Goal: Use online tool/utility: Use online tool/utility

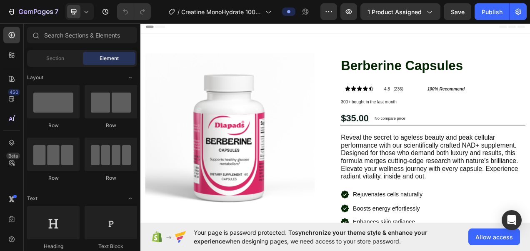
scroll to position [17, 0]
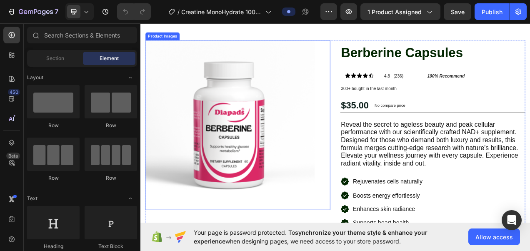
click at [212, 182] on img at bounding box center [255, 153] width 217 height 217
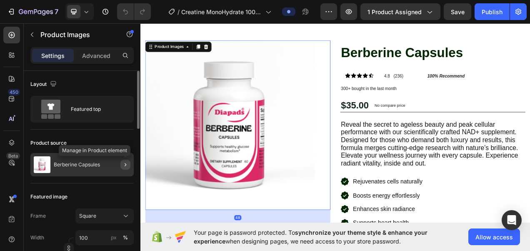
click at [127, 167] on icon "button" at bounding box center [125, 164] width 7 height 7
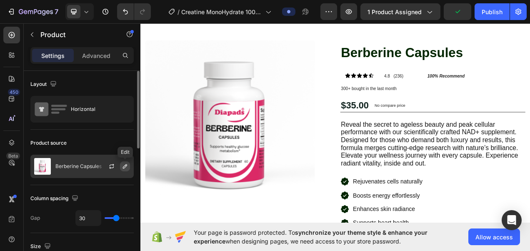
click at [125, 163] on icon "button" at bounding box center [125, 166] width 7 height 7
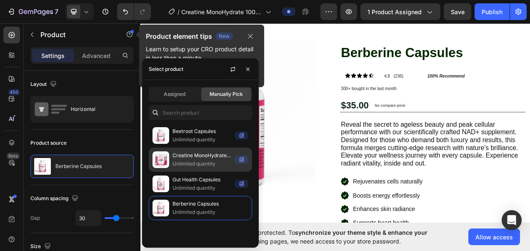
click at [215, 153] on p "Creatine MonoHydrate 100% Pure" at bounding box center [201, 155] width 59 height 8
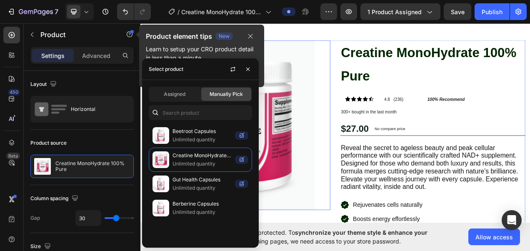
click at [338, 247] on img at bounding box center [255, 153] width 217 height 217
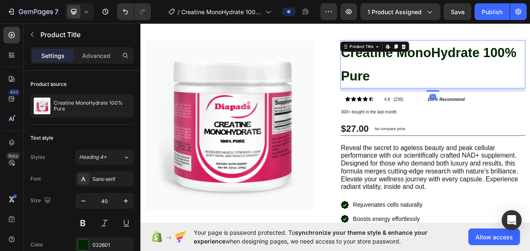
click at [452, 67] on h1 "Creatine MonoHydrate 100% Pure" at bounding box center [515, 76] width 237 height 62
click at [107, 240] on div "022601" at bounding box center [104, 244] width 58 height 15
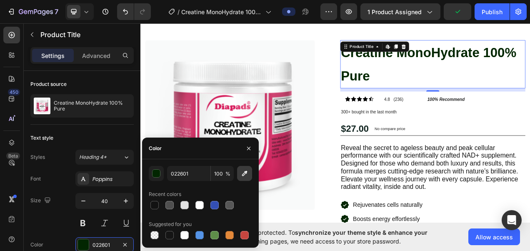
click at [246, 172] on icon "button" at bounding box center [244, 173] width 5 height 5
type input "D22761"
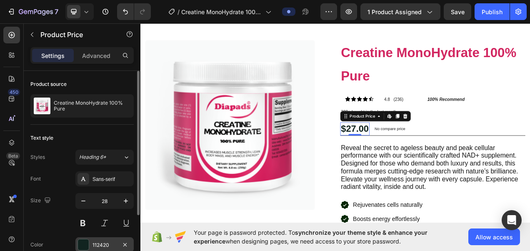
click at [97, 243] on div "112420" at bounding box center [104, 244] width 24 height 7
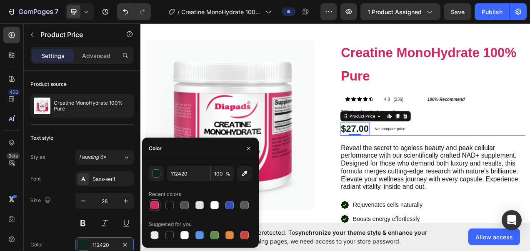
click at [154, 205] on div at bounding box center [154, 205] width 8 height 8
type input "D22761"
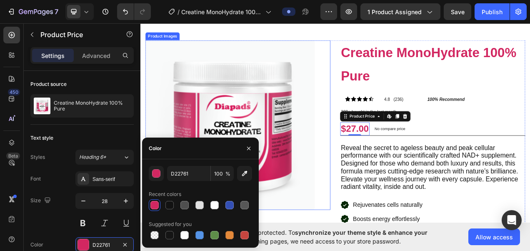
click at [351, 231] on img at bounding box center [255, 153] width 217 height 217
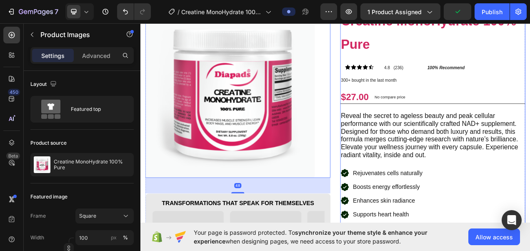
scroll to position [76, 0]
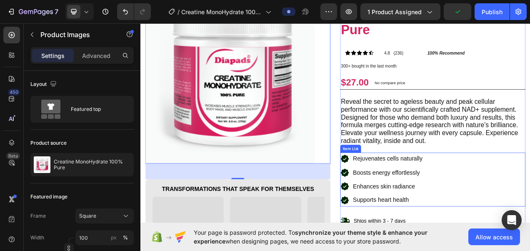
click at [397, 203] on icon at bounding box center [402, 197] width 10 height 10
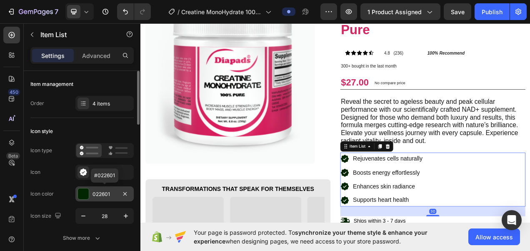
click at [110, 197] on div "022601" at bounding box center [104, 193] width 58 height 15
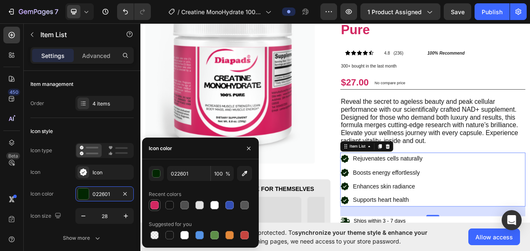
click at [156, 205] on div at bounding box center [154, 205] width 8 height 8
type input "D22761"
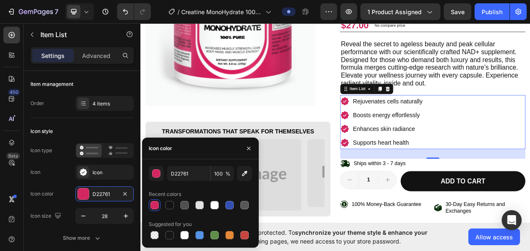
scroll to position [177, 0]
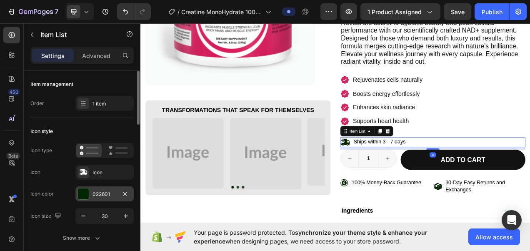
click at [102, 194] on div "022601" at bounding box center [104, 193] width 24 height 7
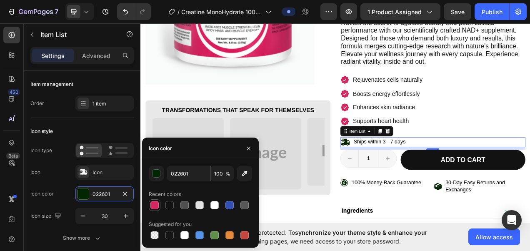
click at [153, 203] on div at bounding box center [154, 205] width 8 height 8
type input "D22761"
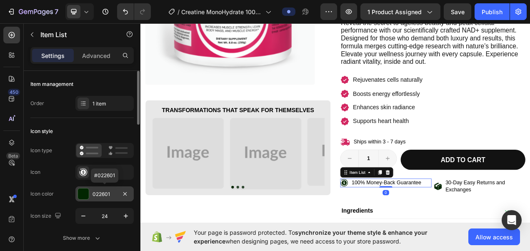
click at [90, 194] on div "022601" at bounding box center [104, 193] width 58 height 15
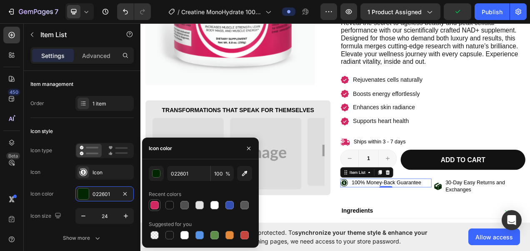
click at [155, 208] on div at bounding box center [154, 205] width 8 height 8
type input "D22761"
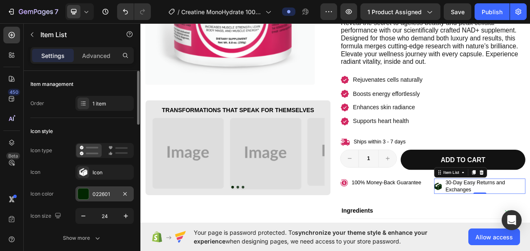
drag, startPoint x: 99, startPoint y: 193, endPoint x: 84, endPoint y: 188, distance: 15.4
click at [84, 188] on div "022601" at bounding box center [104, 193] width 58 height 15
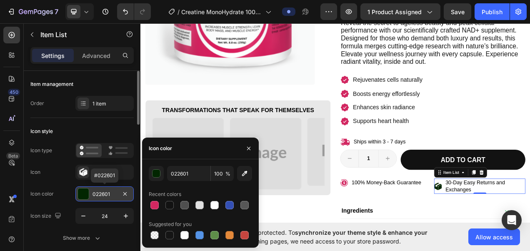
click at [84, 188] on div at bounding box center [83, 193] width 11 height 11
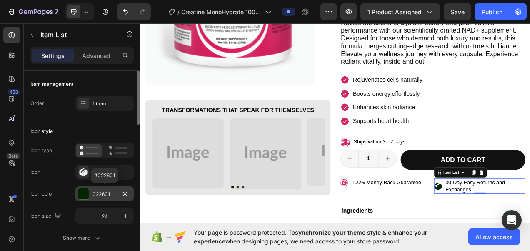
click at [84, 188] on div at bounding box center [83, 193] width 11 height 11
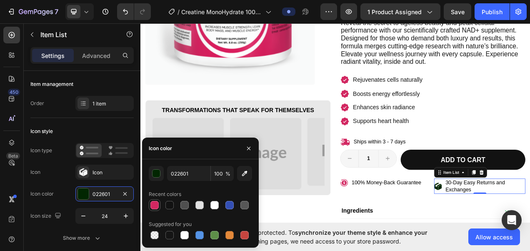
click at [156, 203] on div at bounding box center [154, 205] width 8 height 8
type input "D22761"
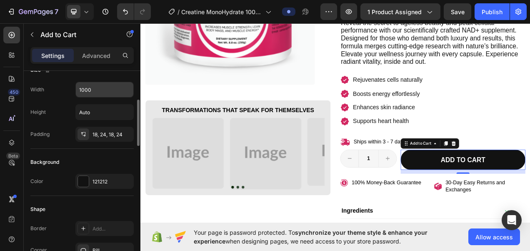
scroll to position [128, 0]
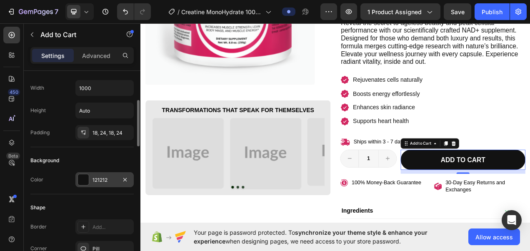
click at [102, 173] on div "121212" at bounding box center [104, 179] width 58 height 15
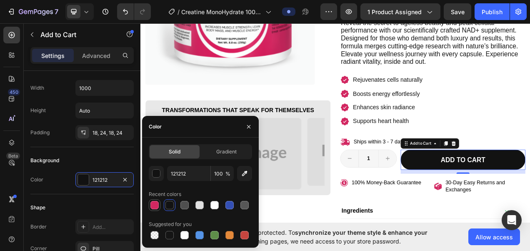
click at [152, 206] on div at bounding box center [154, 205] width 8 height 8
type input "D22761"
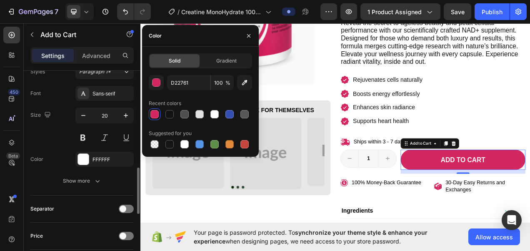
scroll to position [436, 0]
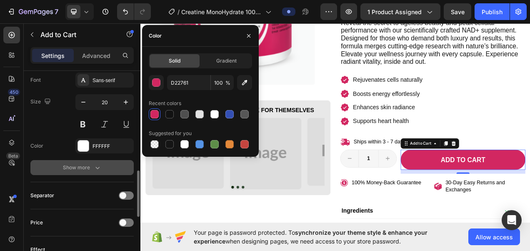
click at [100, 161] on button "Show more" at bounding box center [81, 167] width 103 height 15
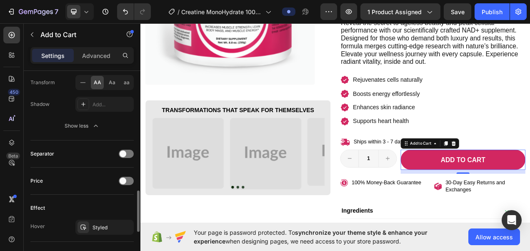
scroll to position [601, 0]
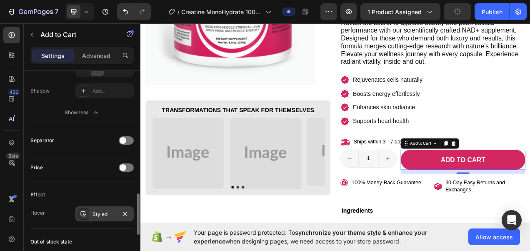
click at [104, 210] on div "Styled" at bounding box center [104, 213] width 24 height 7
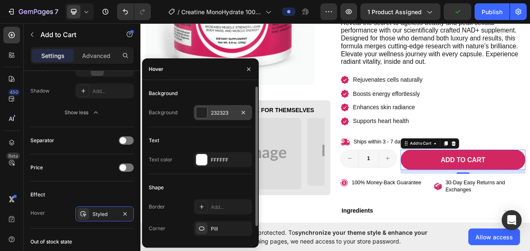
click at [213, 119] on div "232323" at bounding box center [223, 112] width 58 height 15
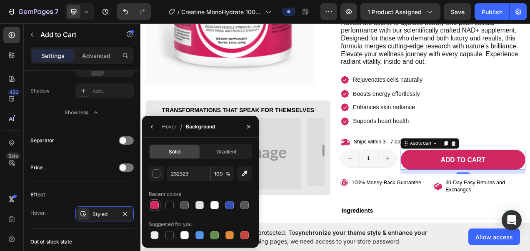
click at [156, 205] on div at bounding box center [154, 205] width 8 height 8
type input "D22761"
click at [0, 0] on input "100" at bounding box center [0, 0] width 0 height 0
type input "9"
type input "80"
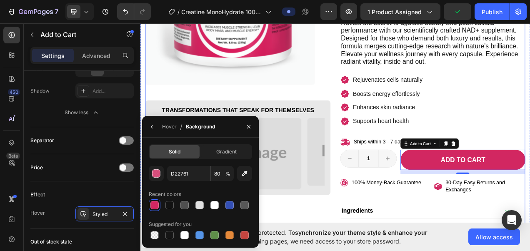
click at [370, 250] on div "Product Images Transformations That Speak for Themselves Heading Image Image Im…" at bounding box center [265, 112] width 237 height 454
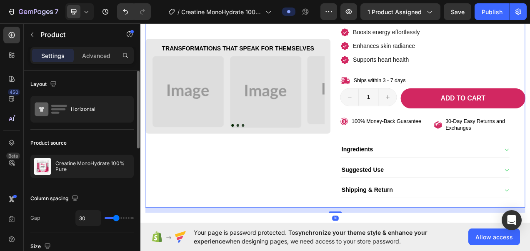
scroll to position [288, 0]
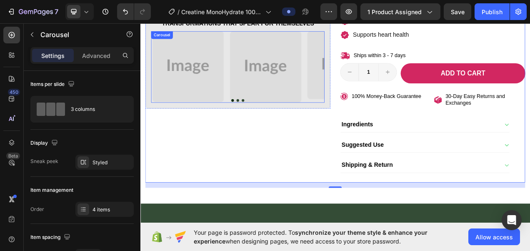
click at [257, 121] on button "Dot" at bounding box center [258, 122] width 3 height 3
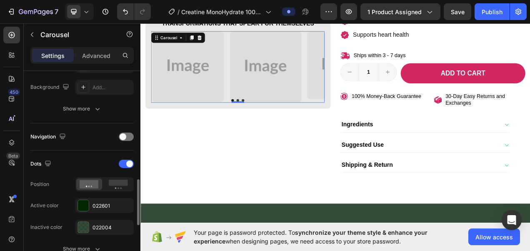
scroll to position [290, 0]
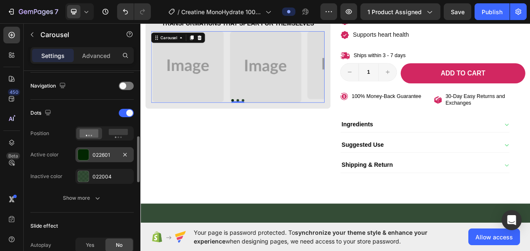
click at [105, 155] on div "022601" at bounding box center [104, 154] width 24 height 7
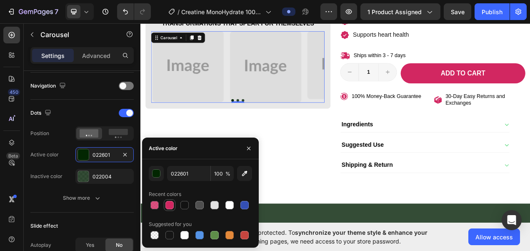
click at [171, 205] on div at bounding box center [169, 205] width 8 height 8
type input "D22761"
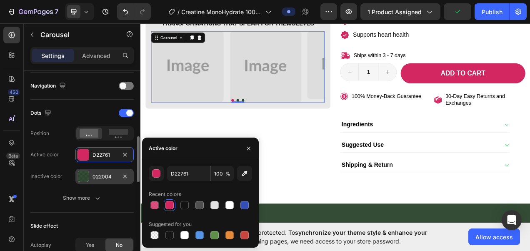
click at [97, 176] on div "022004" at bounding box center [104, 176] width 24 height 7
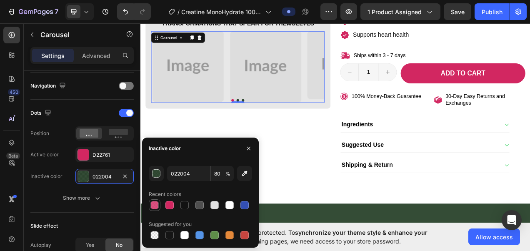
click at [152, 205] on div at bounding box center [154, 205] width 8 height 8
type input "D22761"
click at [0, 0] on input "80" at bounding box center [0, 0] width 0 height 0
type input "50"
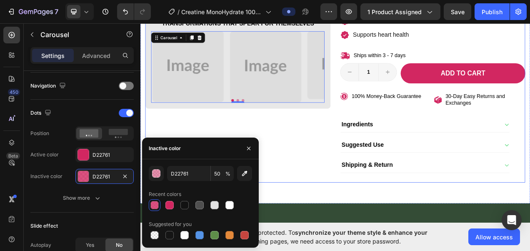
click at [334, 228] on div "Product Images Transformations That Speak for Themselves Heading Image Image Im…" at bounding box center [265, 1] width 237 height 454
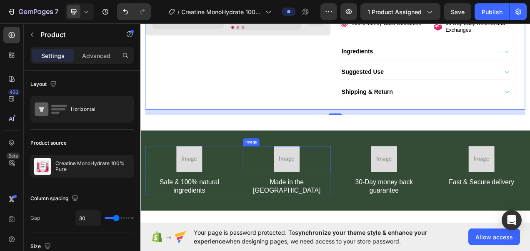
scroll to position [380, 0]
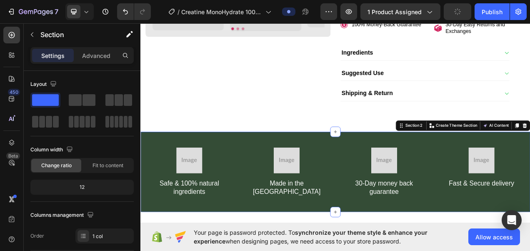
click at [204, 206] on div "Image Safe & 100% natural ingredients Text Block Image Made in the [GEOGRAPHIC_…" at bounding box center [390, 214] width 500 height 103
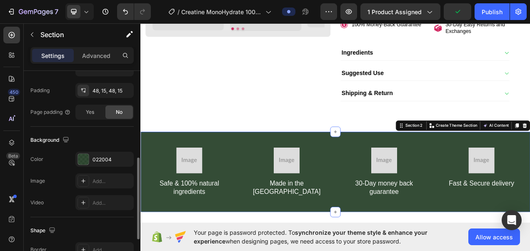
scroll to position [215, 0]
click at [106, 162] on div "022004" at bounding box center [104, 158] width 58 height 15
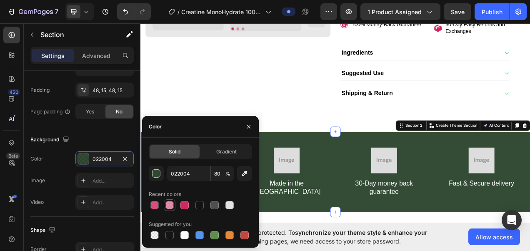
click at [169, 206] on div at bounding box center [169, 205] width 8 height 8
type input "D22761"
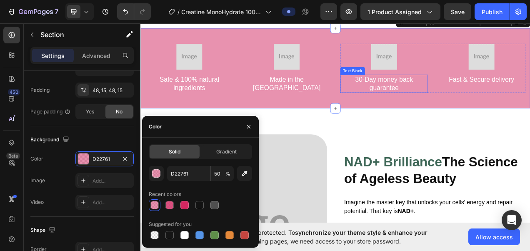
scroll to position [515, 0]
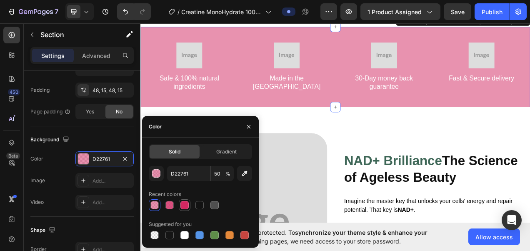
click at [183, 206] on div at bounding box center [184, 205] width 8 height 8
type input "100"
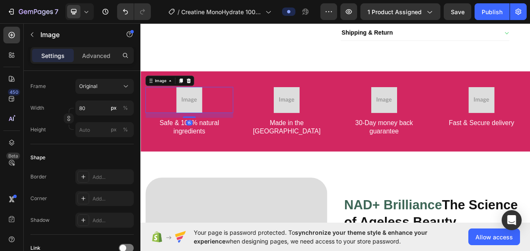
scroll to position [0, 0]
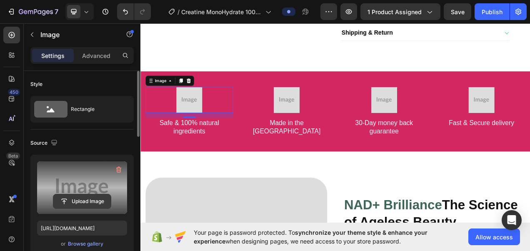
click at [92, 203] on input "file" at bounding box center [81, 201] width 57 height 14
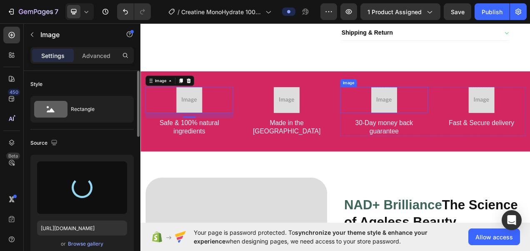
type input "[URL][DOMAIN_NAME]"
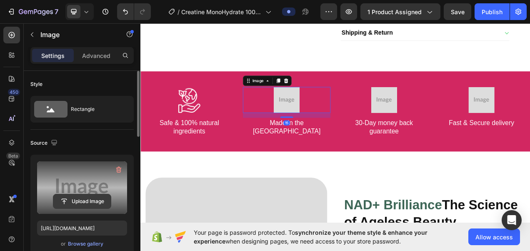
click at [81, 205] on input "file" at bounding box center [81, 201] width 57 height 14
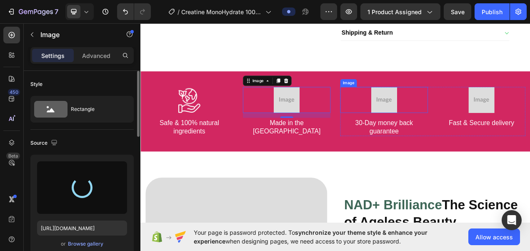
type input "[URL][DOMAIN_NAME]"
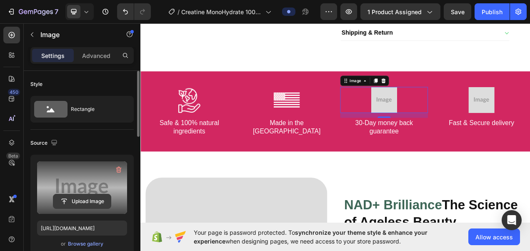
click at [92, 202] on input "file" at bounding box center [81, 201] width 57 height 14
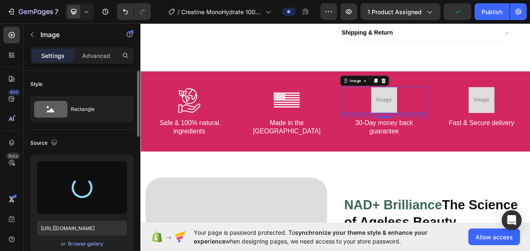
type input "[URL][DOMAIN_NAME]"
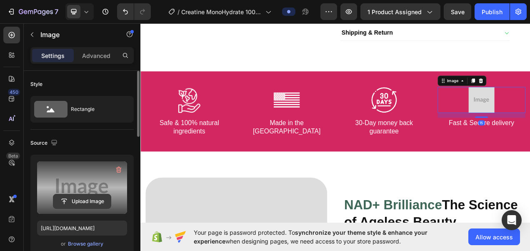
click at [91, 204] on input "file" at bounding box center [81, 201] width 57 height 14
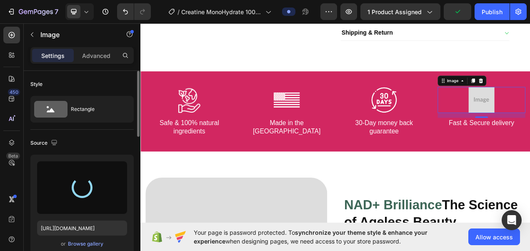
type input "[URL][DOMAIN_NAME]"
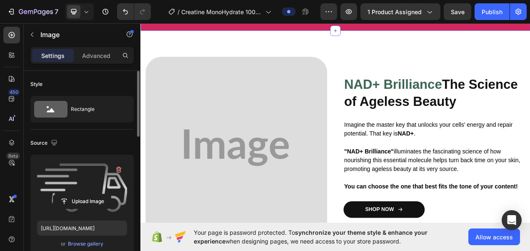
scroll to position [645, 0]
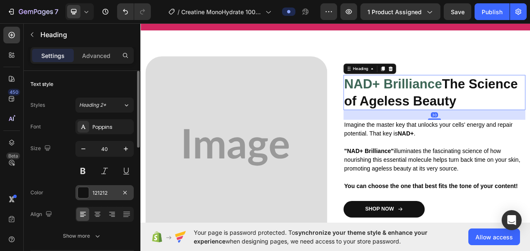
click at [92, 192] on div "121212" at bounding box center [104, 192] width 24 height 7
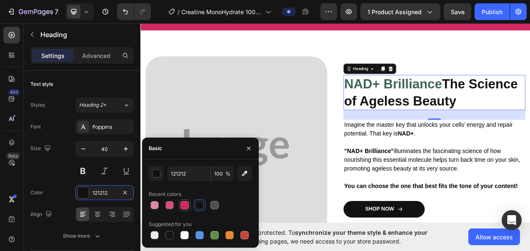
click at [185, 207] on div at bounding box center [184, 205] width 8 height 8
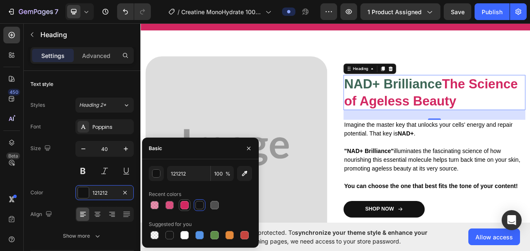
type input "D22761"
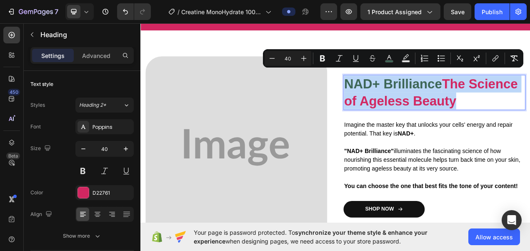
copy p "NAD+ Brilliance The Science of Ageless Beauty"
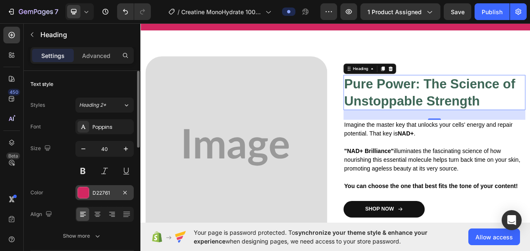
click at [100, 194] on div "D22761" at bounding box center [104, 192] width 24 height 7
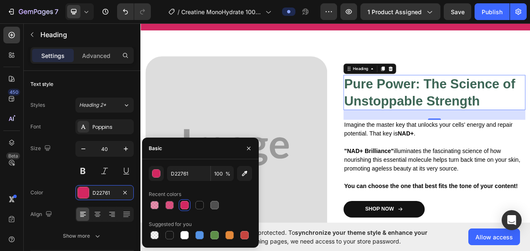
click at [149, 168] on div "D22761 100 %" at bounding box center [200, 173] width 103 height 15
click at [157, 175] on div "button" at bounding box center [156, 174] width 8 height 8
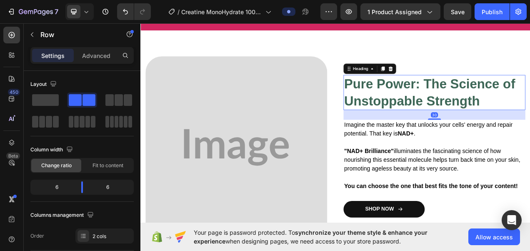
click at [517, 105] on span "Pure Power: The Science of Unstoppable Strength" at bounding box center [512, 112] width 220 height 40
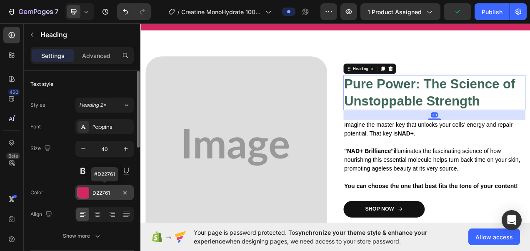
click at [102, 193] on div "D22761" at bounding box center [104, 192] width 24 height 7
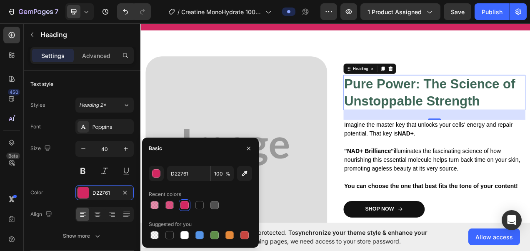
click at [187, 203] on div at bounding box center [184, 205] width 8 height 8
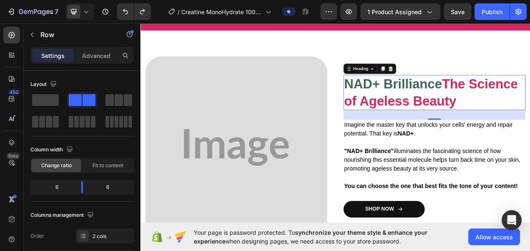
click at [522, 92] on span "NAD+ Brilliance" at bounding box center [464, 101] width 125 height 18
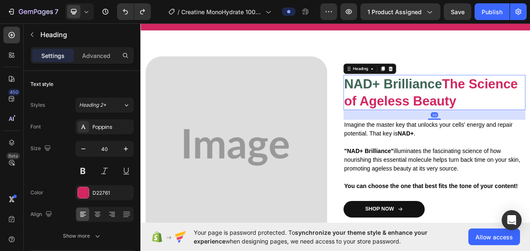
click at [530, 100] on h2 "NAD+ Brilliance The Science of Ageless Beauty" at bounding box center [517, 112] width 233 height 45
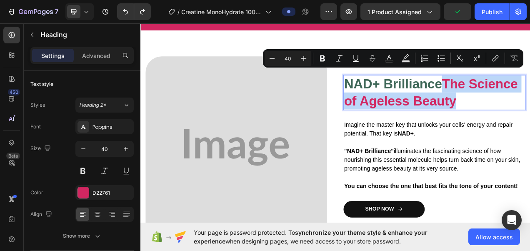
drag, startPoint x: 534, startPoint y: 92, endPoint x: 626, endPoint y: 117, distance: 95.4
click at [530, 117] on p "NAD+ Brilliance The Science of Ageless Beauty" at bounding box center [518, 112] width 232 height 43
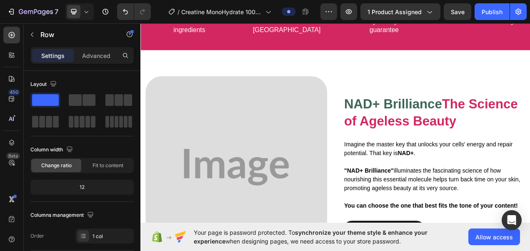
scroll to position [620, 0]
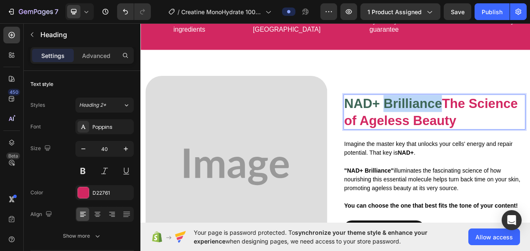
click at [479, 117] on span "NAD+ Brilliance" at bounding box center [464, 126] width 125 height 18
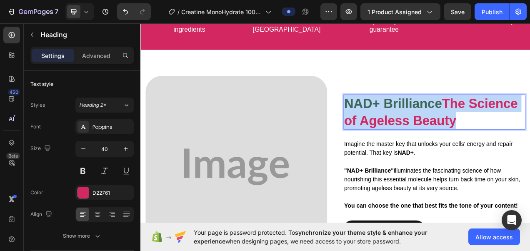
click at [479, 117] on span "NAD+ Brilliance" at bounding box center [464, 126] width 125 height 18
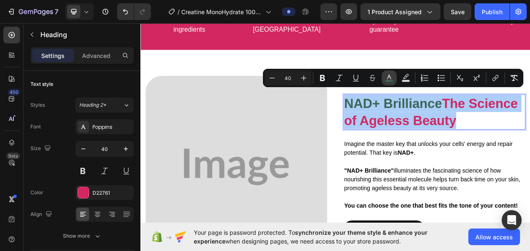
click at [388, 77] on icon "Editor contextual toolbar" at bounding box center [389, 77] width 4 height 5
type input "3D6656"
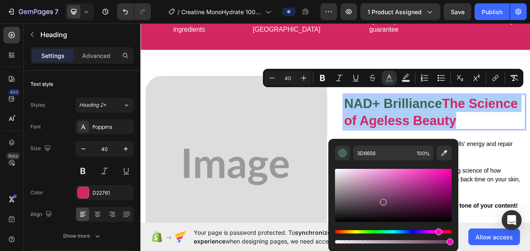
click at [437, 232] on div "Hue" at bounding box center [393, 231] width 117 height 3
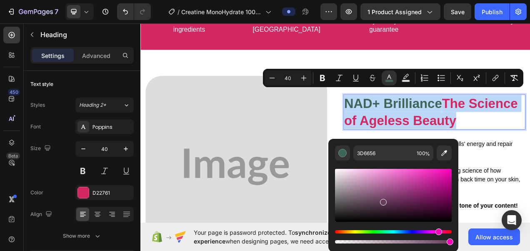
type input "663C5B"
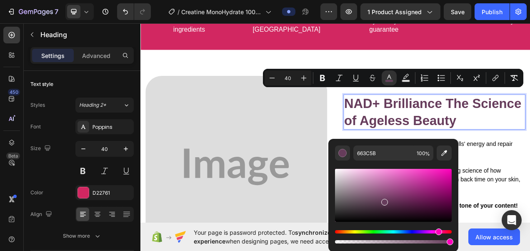
click at [447, 240] on div "Editor contextual toolbar" at bounding box center [450, 241] width 7 height 7
type input "97"
click at [82, 192] on div at bounding box center [83, 192] width 11 height 11
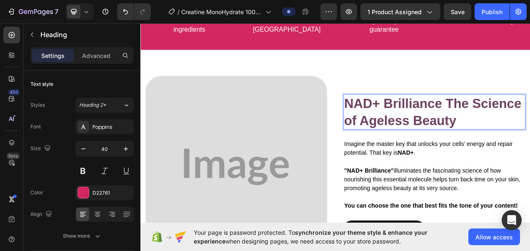
click at [462, 128] on span "NAD+ Brilliance The Science of Ageless Beauty" at bounding box center [515, 137] width 227 height 40
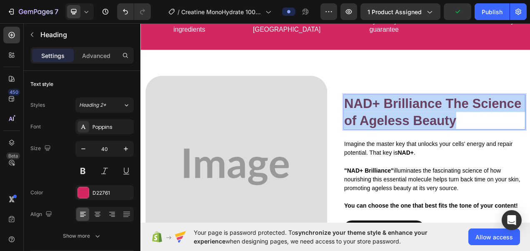
click at [462, 128] on span "NAD+ Brilliance The Science of Ageless Beauty" at bounding box center [515, 137] width 227 height 40
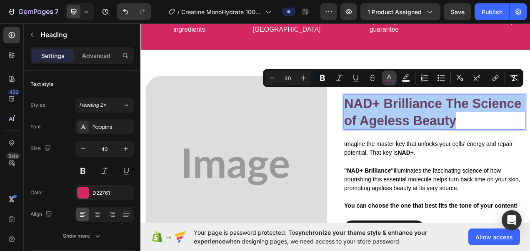
click at [387, 78] on icon "Editor contextual toolbar" at bounding box center [389, 78] width 8 height 8
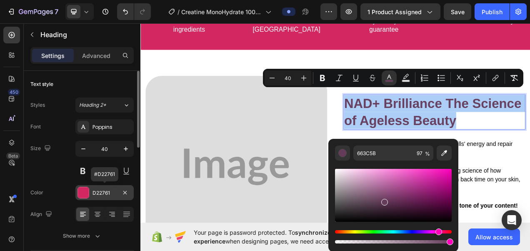
click at [106, 191] on div "D22761" at bounding box center [104, 192] width 24 height 7
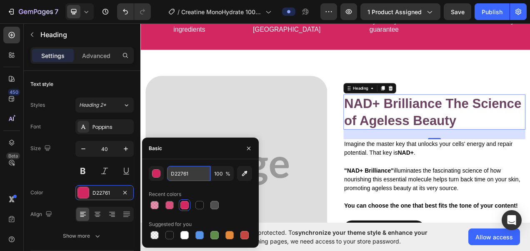
click at [202, 172] on input "D22761" at bounding box center [188, 173] width 43 height 15
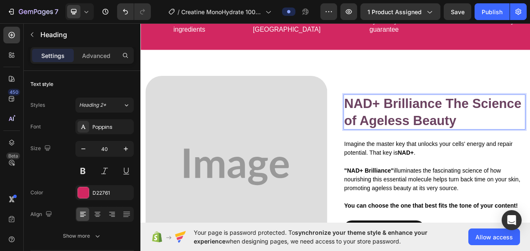
click at [495, 117] on span "NAD+ Brilliance The Science of Ageless Beauty" at bounding box center [515, 137] width 227 height 40
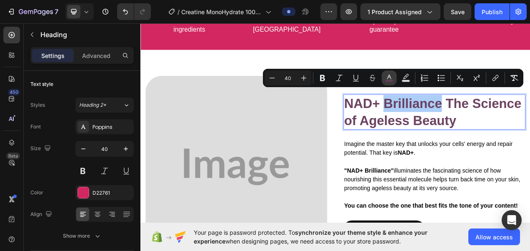
click at [388, 82] on rect "Editor contextual toolbar" at bounding box center [389, 81] width 8 height 2
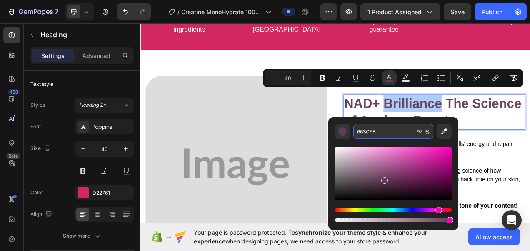
click at [400, 133] on input "663C5B" at bounding box center [383, 131] width 60 height 15
paste input "D22761"
type input "D22761"
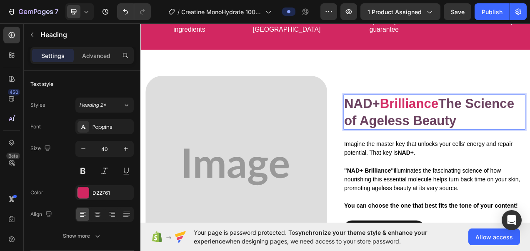
click at [438, 117] on span "NAD+" at bounding box center [425, 126] width 46 height 18
click at [410, 122] on span "NAD+" at bounding box center [425, 126] width 46 height 18
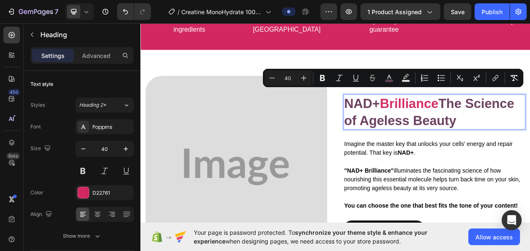
scroll to position [630, 0]
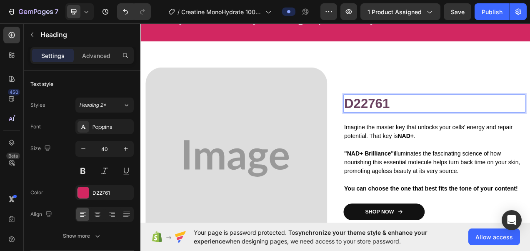
click at [485, 124] on p "D22761" at bounding box center [518, 127] width 232 height 22
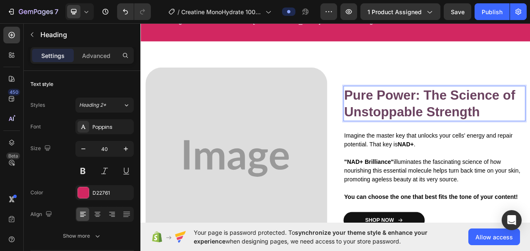
scroll to position [620, 0]
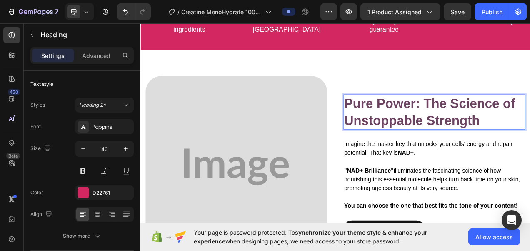
click at [523, 129] on span "Pure Power: The Science of Unstoppable Strength" at bounding box center [512, 137] width 220 height 40
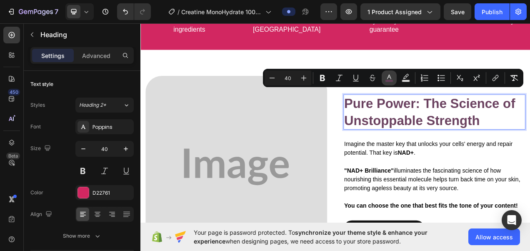
click at [392, 81] on rect "Editor contextual toolbar" at bounding box center [389, 81] width 8 height 2
type input "663C5B"
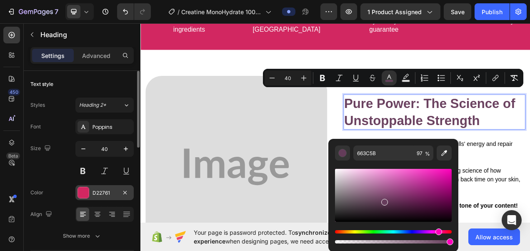
click at [97, 195] on div "D22761" at bounding box center [104, 192] width 24 height 7
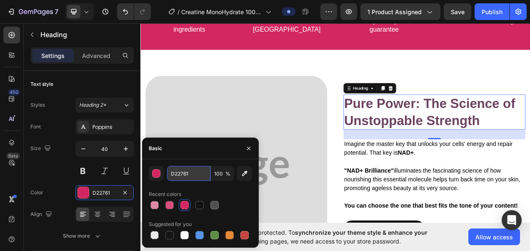
click at [187, 172] on input "D22761" at bounding box center [188, 173] width 43 height 15
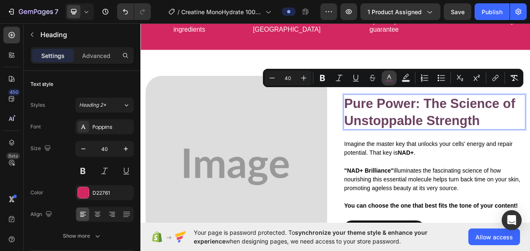
click at [384, 79] on button "color" at bounding box center [389, 77] width 15 height 15
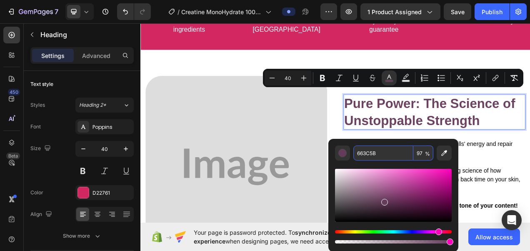
click at [394, 154] on input "663C5B" at bounding box center [383, 152] width 60 height 15
paste input "D22761"
type input "D22761"
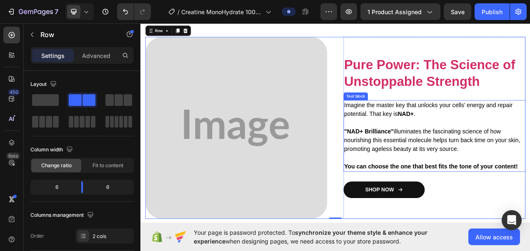
scroll to position [679, 0]
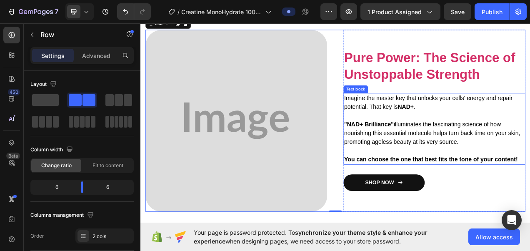
click at [465, 124] on p "Imagine the master key that unlocks your cells' energy and repair potential. Th…" at bounding box center [518, 125] width 232 height 22
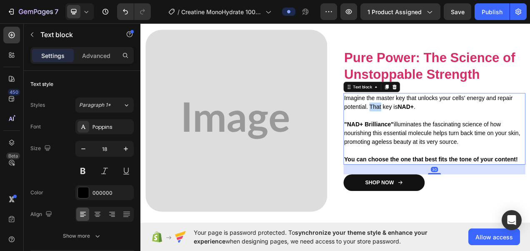
click at [465, 124] on p "Imagine the master key that unlocks your cells' energy and repair potential. Th…" at bounding box center [518, 125] width 232 height 22
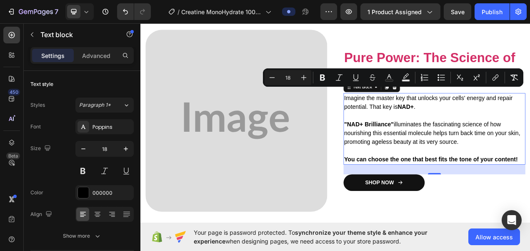
scroll to position [695, 0]
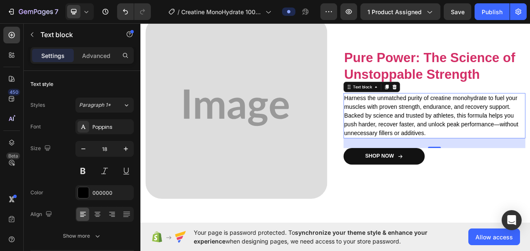
click at [498, 155] on p "Harness the unmatched purity of creatine monohydrate to fuel your muscles with …" at bounding box center [518, 142] width 232 height 56
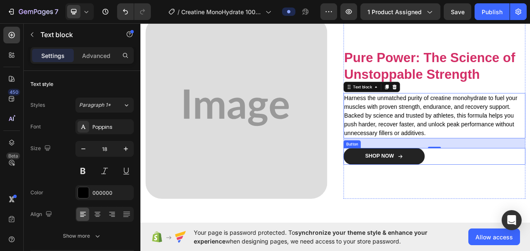
click at [494, 197] on link "SHOP NOW" at bounding box center [453, 194] width 104 height 21
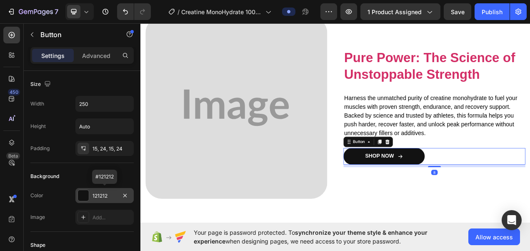
click at [110, 196] on div "121212" at bounding box center [104, 195] width 24 height 7
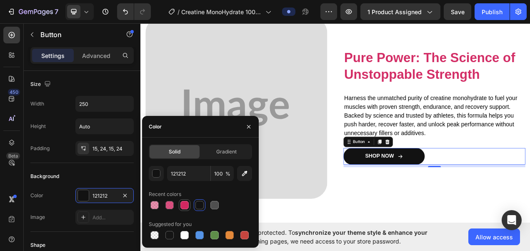
click at [184, 207] on div at bounding box center [184, 205] width 8 height 8
type input "D22761"
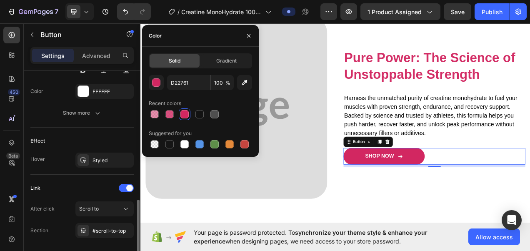
scroll to position [447, 0]
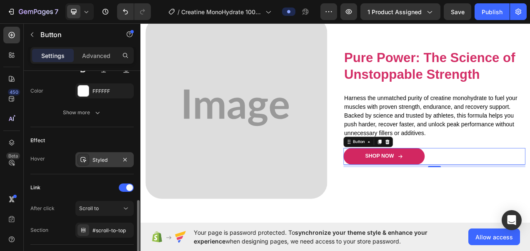
click at [96, 156] on div "Styled" at bounding box center [104, 159] width 24 height 7
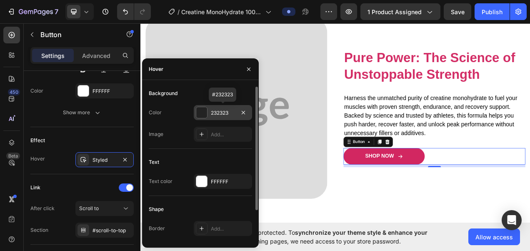
click at [227, 111] on div "232323" at bounding box center [223, 112] width 24 height 7
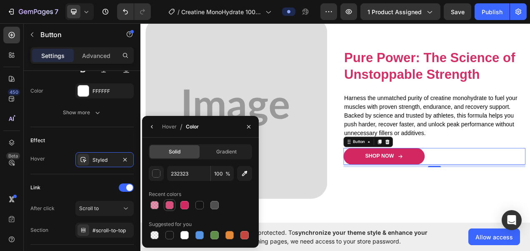
click at [170, 206] on div at bounding box center [169, 205] width 8 height 8
type input "D22761"
type input "80"
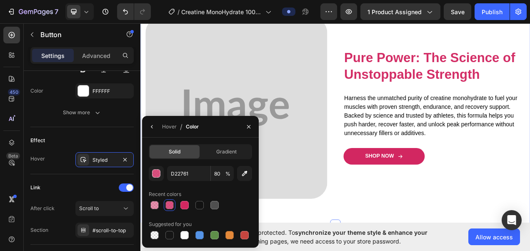
click at [423, 250] on div "Image ⁠⁠⁠⁠⁠⁠⁠ Pure Power: The Science of Unstoppable Strength Heading Harness t…" at bounding box center [390, 132] width 500 height 300
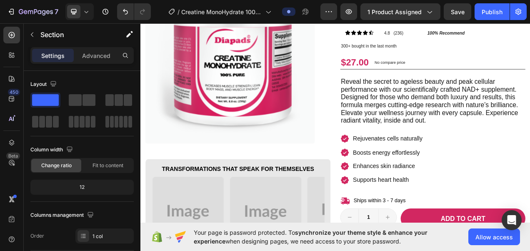
scroll to position [95, 0]
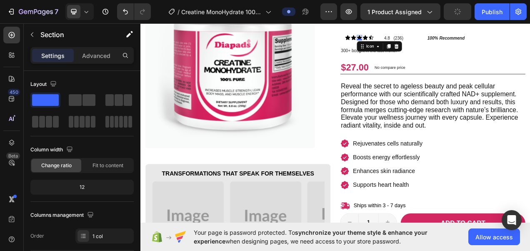
click at [418, 40] on icon at bounding box center [421, 42] width 7 height 7
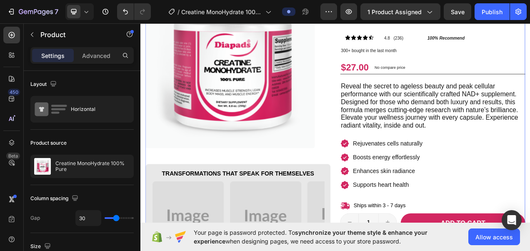
click at [386, 179] on div "Product Images Transformations That Speak for Themselves Heading Image Image Im…" at bounding box center [390, 194] width 487 height 454
click at [424, 135] on p "Reveal the secret to ageless beauty and peak cellular performance with our scie…" at bounding box center [515, 130] width 236 height 60
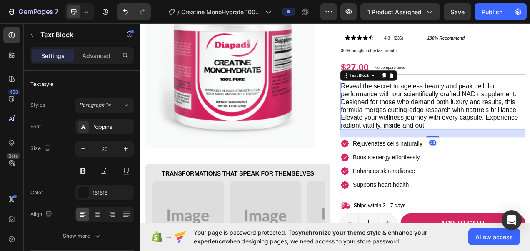
click at [424, 135] on p "Reveal the secret to ageless beauty and peak cellular performance with our scie…" at bounding box center [515, 130] width 236 height 60
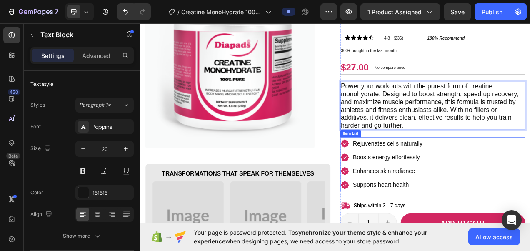
click at [465, 176] on p "Rejuvenates cells naturally" at bounding box center [457, 177] width 89 height 13
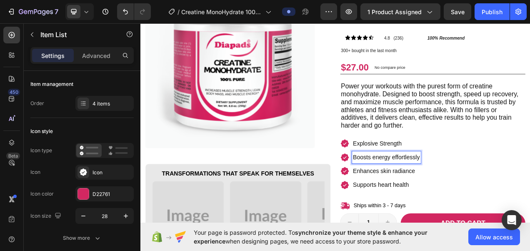
click at [448, 192] on p "Boosts energy effortlessly" at bounding box center [456, 195] width 86 height 13
click at [428, 210] on p "Enhances skin radiance" at bounding box center [453, 213] width 80 height 13
click at [438, 232] on p "Supports heart health" at bounding box center [449, 230] width 72 height 13
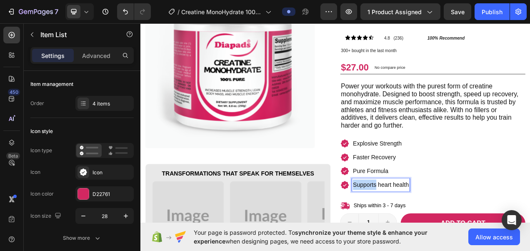
click at [438, 232] on p "Supports heart health" at bounding box center [449, 230] width 72 height 13
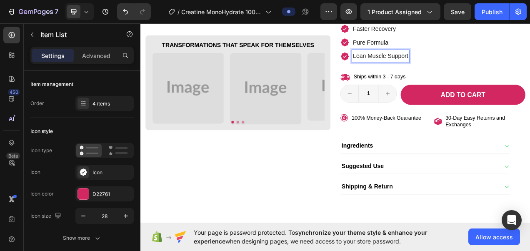
scroll to position [286, 0]
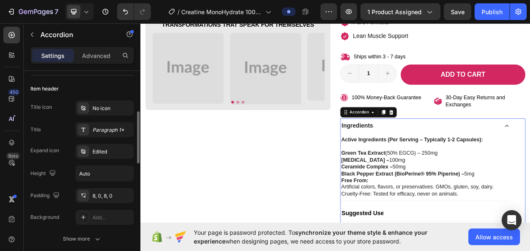
scroll to position [155, 0]
click at [98, 154] on div "Edited" at bounding box center [104, 150] width 58 height 15
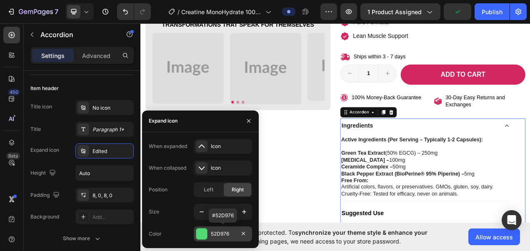
click at [222, 237] on div "52D976" at bounding box center [223, 233] width 24 height 7
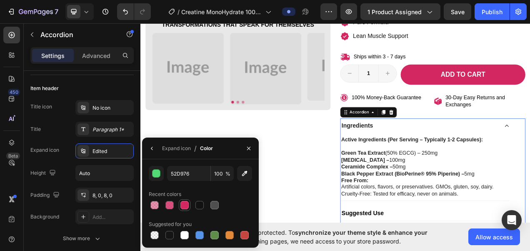
click at [181, 202] on div at bounding box center [184, 205] width 8 height 8
type input "D22761"
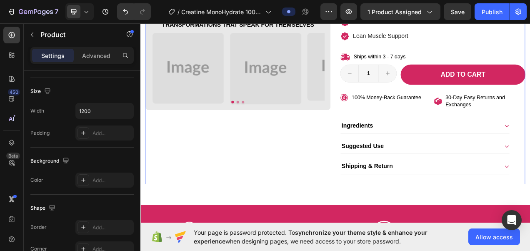
click at [334, 183] on div "Product Images Transformations That Speak for Themselves Heading Image Image Im…" at bounding box center [265, 3] width 237 height 454
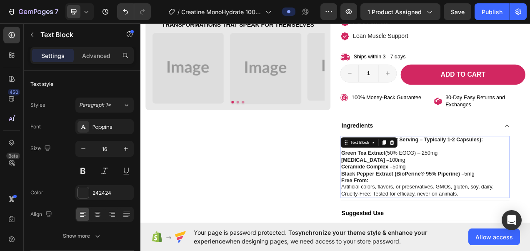
click at [445, 191] on strong "Green Tea Extract" at bounding box center [426, 190] width 57 height 7
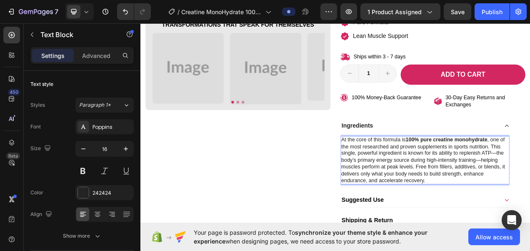
click at [473, 205] on p "At the core of this formula is 100% pure creatine monohydrate , one of the most…" at bounding box center [505, 199] width 215 height 61
click at [453, 196] on p "At the core of this formula is 100% pure creatine monohydrate , one of the most…" at bounding box center [505, 199] width 215 height 61
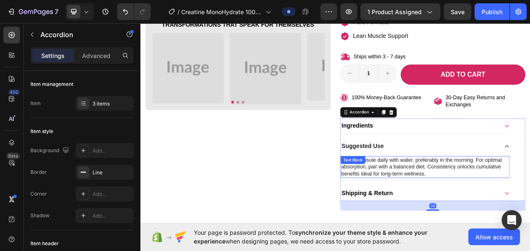
click at [451, 196] on p "Take 1 capsule daily with water, preferably in the morning. For optimal absorpt…" at bounding box center [505, 208] width 215 height 26
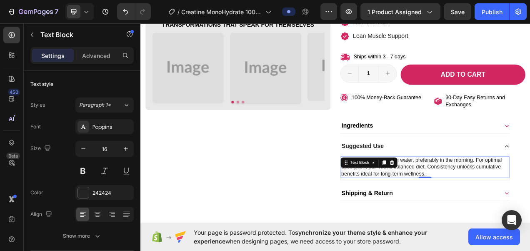
click at [451, 196] on div "Take 1 capsule daily with water, preferably in the morning. For optimal absorpt…" at bounding box center [505, 207] width 217 height 27
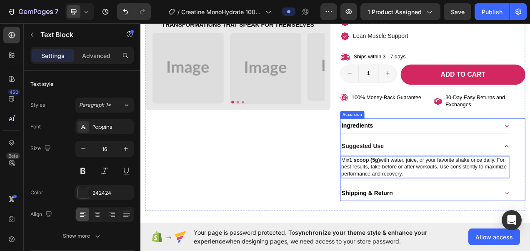
scroll to position [330, 0]
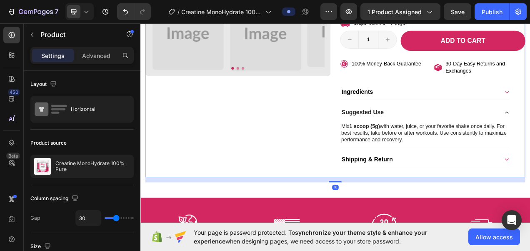
click at [416, 221] on img at bounding box center [425, 221] width 56 height 0
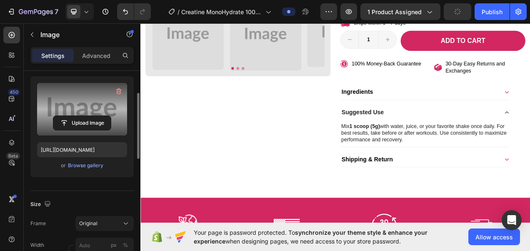
scroll to position [73, 0]
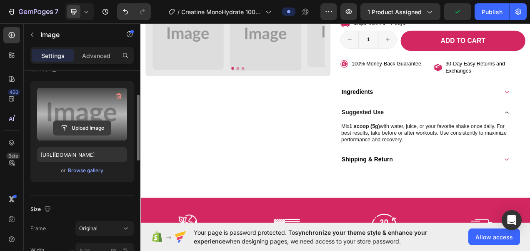
click at [100, 126] on input "file" at bounding box center [81, 128] width 57 height 14
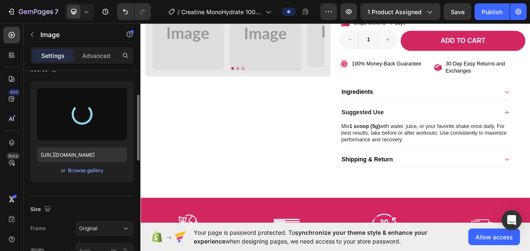
type input "[URL][DOMAIN_NAME]"
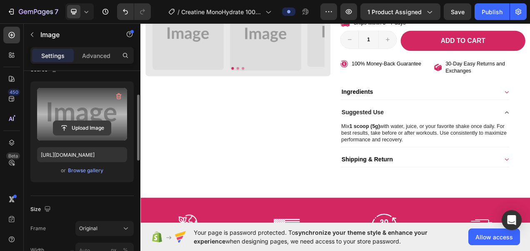
click at [78, 125] on input "file" at bounding box center [81, 128] width 57 height 14
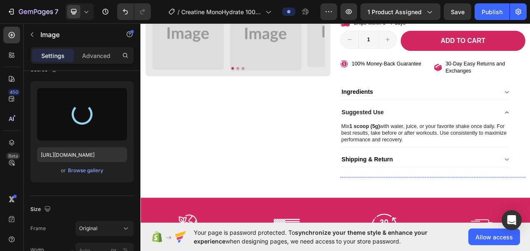
type input "[URL][DOMAIN_NAME]"
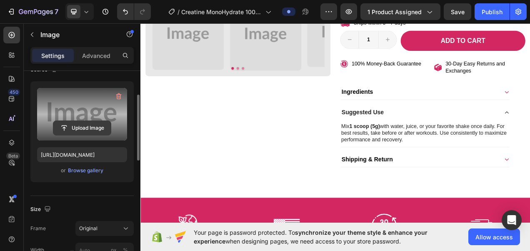
click at [87, 124] on input "file" at bounding box center [81, 128] width 57 height 14
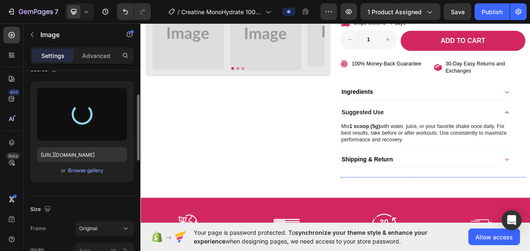
type input "[URL][DOMAIN_NAME]"
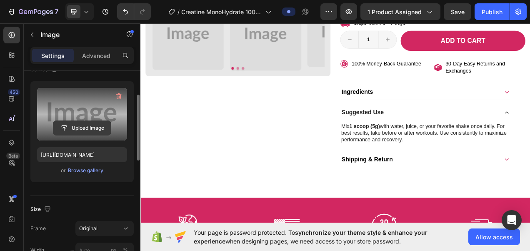
click at [81, 129] on input "file" at bounding box center [81, 128] width 57 height 14
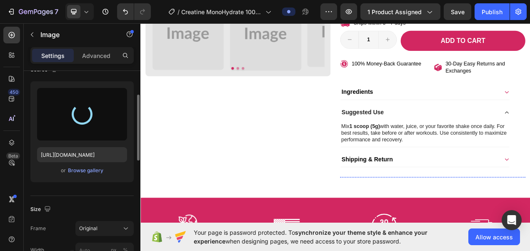
type input "[URL][DOMAIN_NAME]"
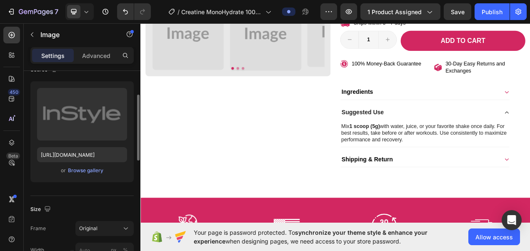
click at [462, 221] on img at bounding box center [490, 221] width 56 height 0
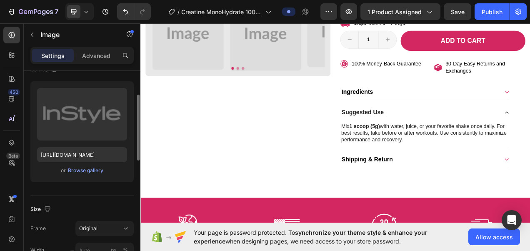
click at [462, 221] on img at bounding box center [490, 221] width 56 height 0
click at [518, 221] on div "Image Image 0 Image Image Image" at bounding box center [515, 221] width 237 height 0
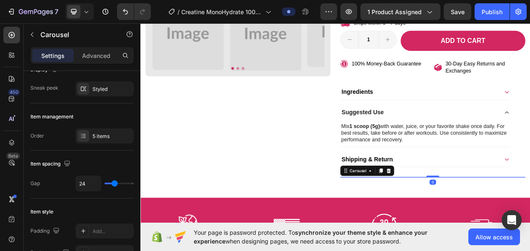
scroll to position [0, 0]
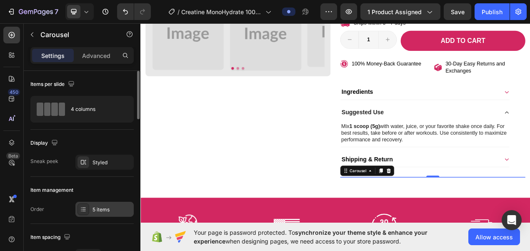
click at [105, 212] on div "5 items" at bounding box center [104, 209] width 58 height 15
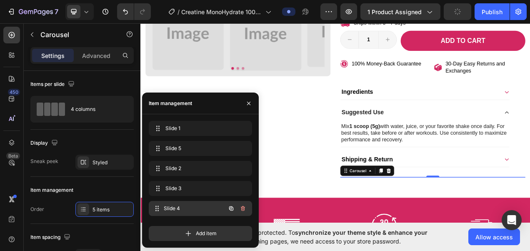
click at [176, 207] on span "Slide 4" at bounding box center [195, 208] width 62 height 7
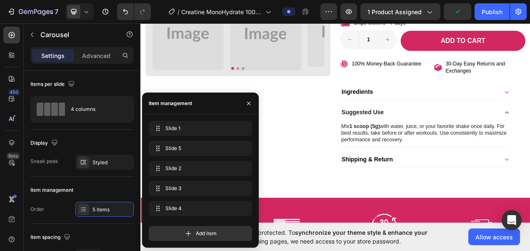
click at [425, 221] on img at bounding box center [425, 221] width 56 height 0
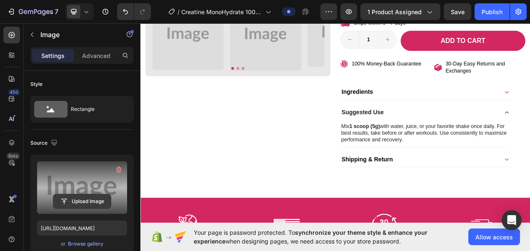
click at [93, 198] on input "file" at bounding box center [81, 201] width 57 height 14
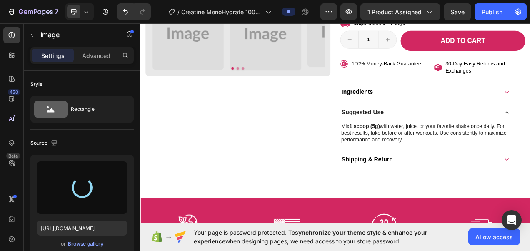
type input "[URL][DOMAIN_NAME]"
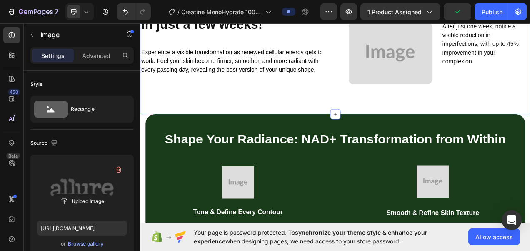
scroll to position [1032, 0]
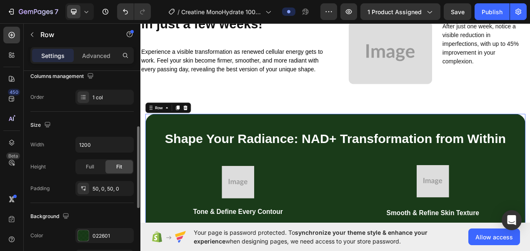
scroll to position [140, 0]
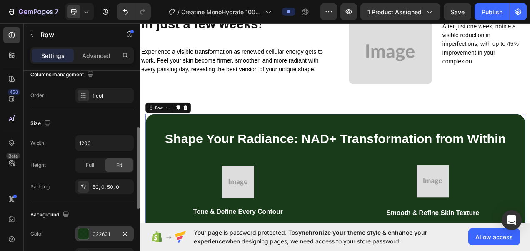
click at [93, 236] on div "022601" at bounding box center [104, 233] width 24 height 7
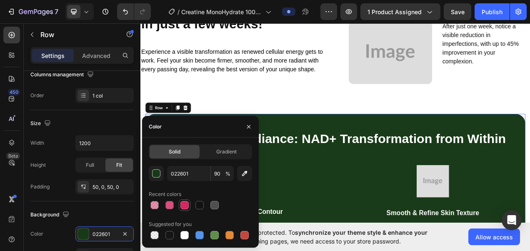
click at [181, 202] on div at bounding box center [184, 205] width 8 height 8
type input "D22761"
type input "100"
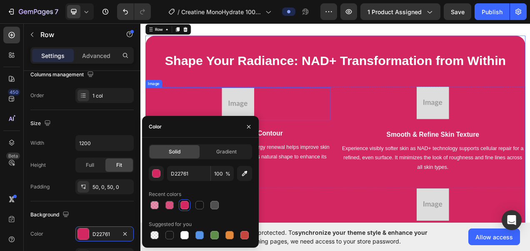
scroll to position [1208, 0]
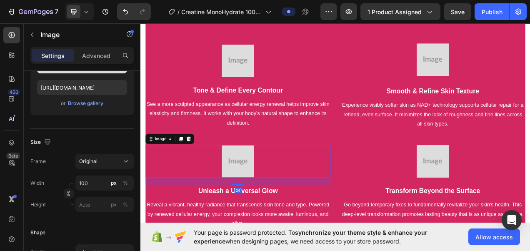
click at [351, 199] on div at bounding box center [265, 201] width 237 height 42
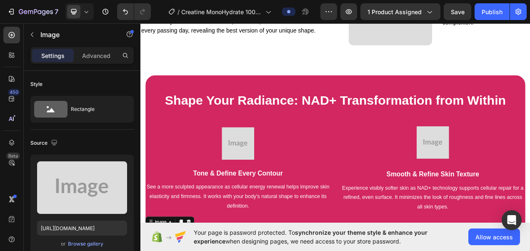
scroll to position [1082, 0]
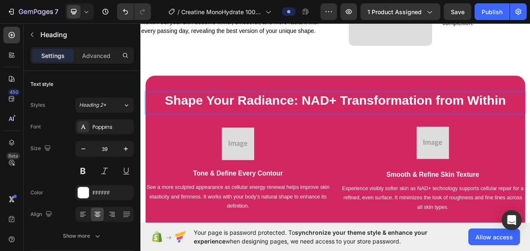
click at [182, 140] on h2 "Shape Your Radiance: NAD+ Transformation from Within" at bounding box center [390, 126] width 487 height 28
click at [182, 134] on p "Shape Your Radiance: NAD+ Transformation from Within" at bounding box center [390, 122] width 486 height 21
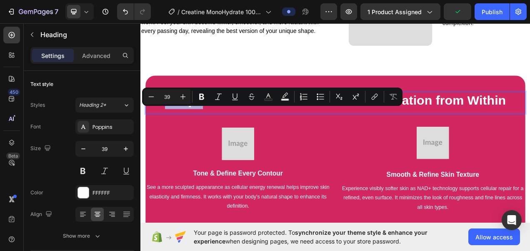
copy p "Shape"
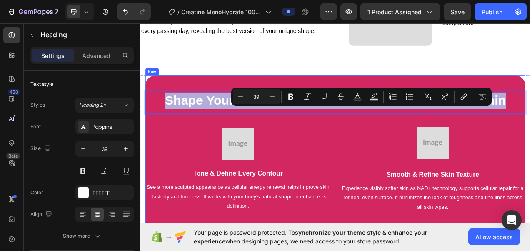
copy p "Shape Your Radiance: NAD+ Transformation from Within"
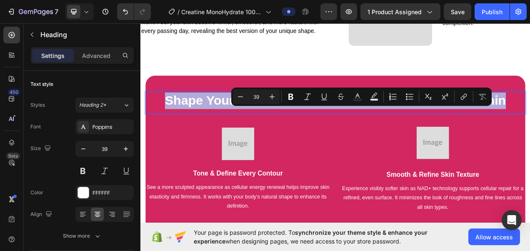
click at [331, 134] on p "Shape Your Radiance: NAD+ Transformation from Within" at bounding box center [390, 122] width 486 height 21
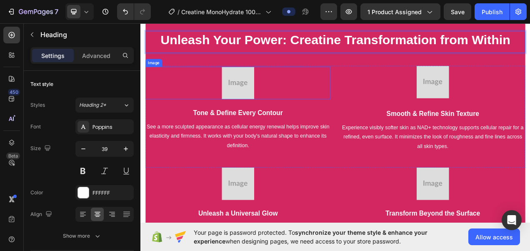
scroll to position [1160, 0]
click at [242, 144] on p "Tone & Define Every Contour" at bounding box center [265, 138] width 236 height 12
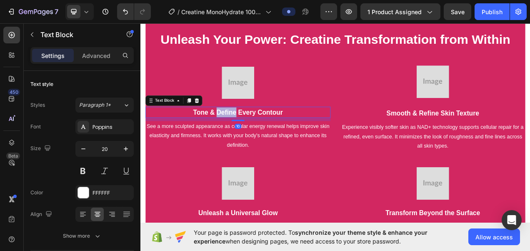
click at [242, 144] on p "Tone & Define Every Contour" at bounding box center [265, 138] width 236 height 12
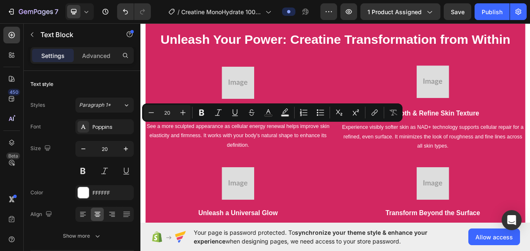
copy p "Tone & Define Every Contour"
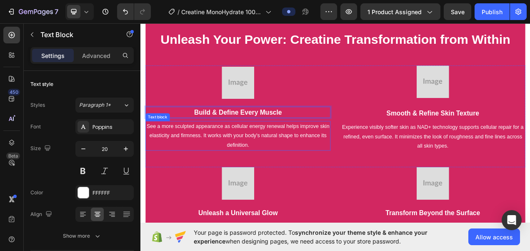
click at [225, 186] on p "See a more sculpted appearance as cellular energy renewal helps improve skin el…" at bounding box center [265, 168] width 236 height 36
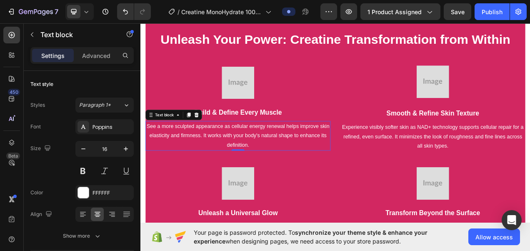
click at [225, 186] on p "See a more sculpted appearance as cellular energy renewal helps improve skin el…" at bounding box center [265, 168] width 236 height 36
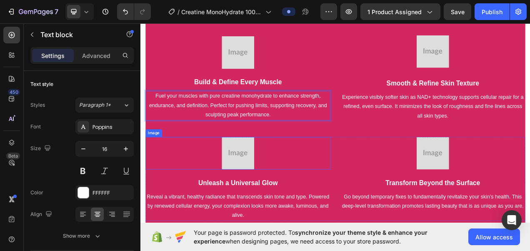
scroll to position [1219, 0]
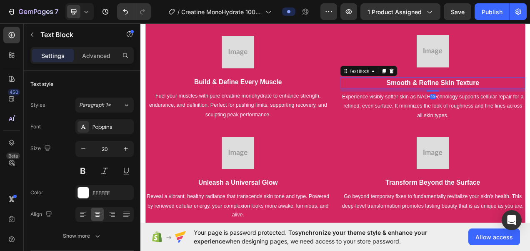
click at [459, 99] on p "Smooth & Refine Skin Texture" at bounding box center [515, 100] width 236 height 12
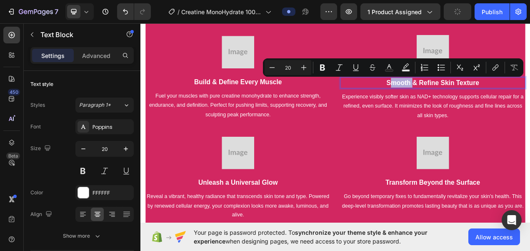
copy p "Smooth"
copy p "Smooth & Refine Skin Texture"
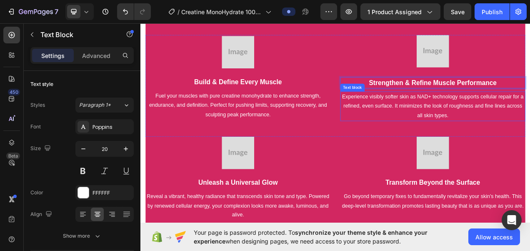
click at [465, 125] on p "Experience visibly softer skin as NAD+ technology supports cellular repair for …" at bounding box center [515, 130] width 236 height 36
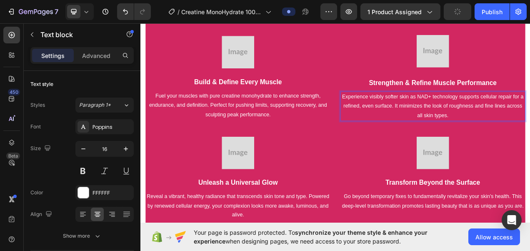
click at [492, 130] on p "Experience visibly softer skin as NAD+ technology supports cellular repair for …" at bounding box center [515, 130] width 236 height 36
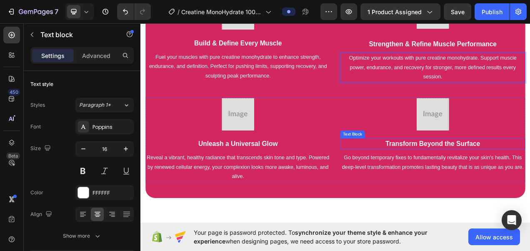
scroll to position [1270, 0]
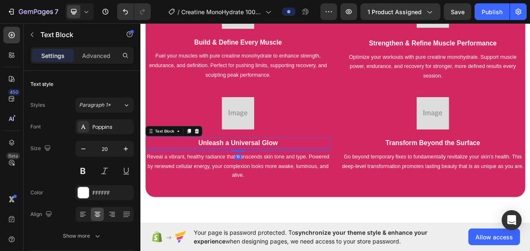
click at [255, 171] on p "Unleash a Universal Glow" at bounding box center [265, 177] width 236 height 12
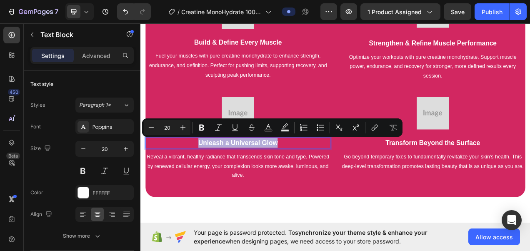
click at [255, 171] on p "Unleash a Universal Glow" at bounding box center [265, 177] width 236 height 12
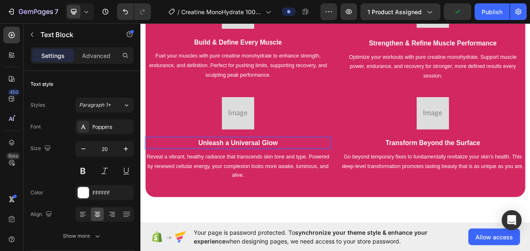
click at [204, 180] on p "Unleash a Universal Glow" at bounding box center [265, 177] width 236 height 12
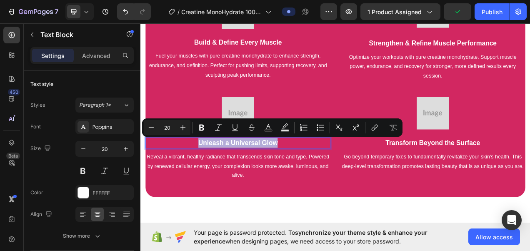
copy p "Unleash a Universal Glow"
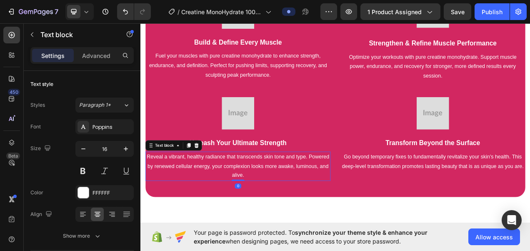
click at [185, 199] on p "Reveal a vibrant, healthy radiance that transcends skin tone and type. Powered …" at bounding box center [265, 207] width 236 height 36
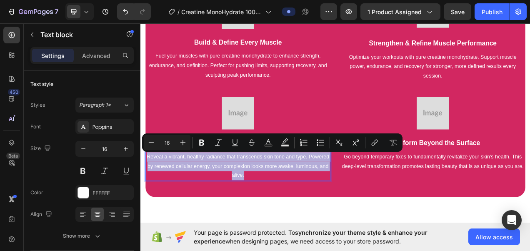
click at [231, 198] on p "Reveal a vibrant, healthy radiance that transcends skin tone and type. Powered …" at bounding box center [265, 207] width 236 height 36
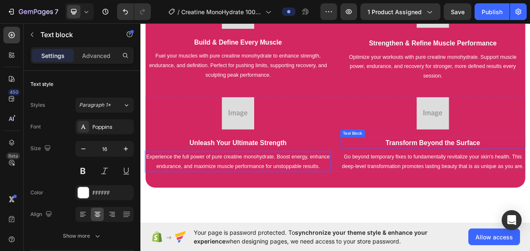
click at [480, 178] on p "Transform Beyond the Surface" at bounding box center [515, 177] width 236 height 12
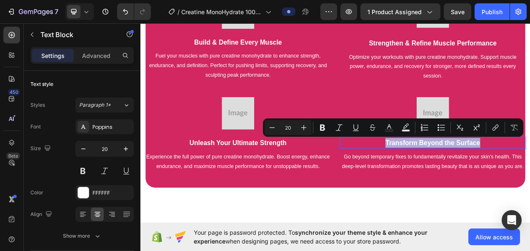
click at [477, 175] on p "Transform Beyond the Surface" at bounding box center [515, 177] width 236 height 12
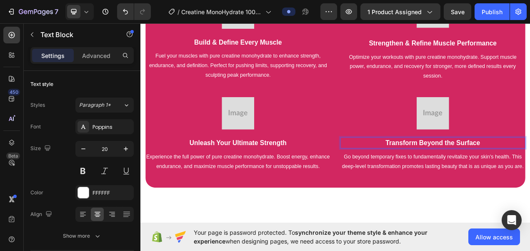
click at [477, 175] on p "Transform Beyond the Surface" at bounding box center [515, 177] width 236 height 12
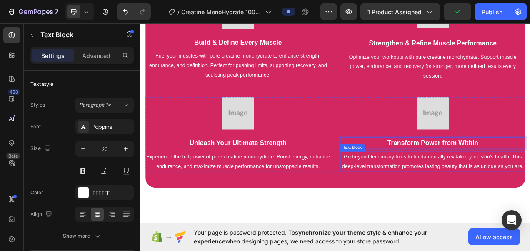
click at [450, 194] on p "Go beyond temporary fixes to fundamentally revitalize your skin's health. This …" at bounding box center [515, 201] width 236 height 24
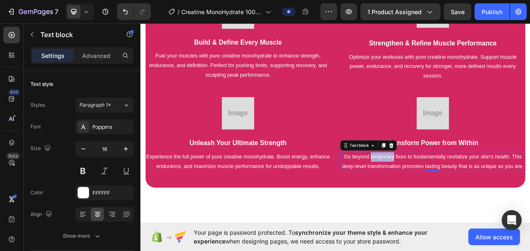
click at [450, 194] on p "Go beyond temporary fixes to fundamentally revitalize your skin's health. This …" at bounding box center [515, 201] width 236 height 24
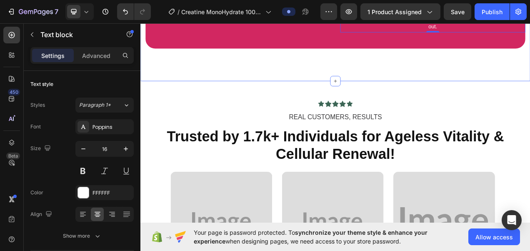
scroll to position [1495, 0]
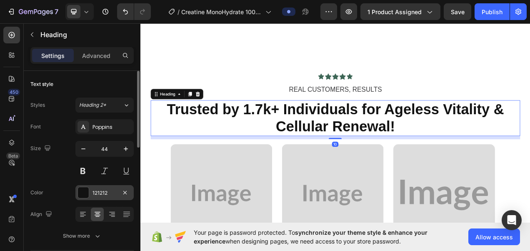
click at [105, 189] on div "121212" at bounding box center [104, 192] width 24 height 7
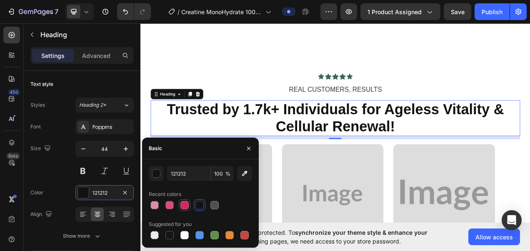
click at [185, 202] on div at bounding box center [184, 205] width 8 height 8
type input "D22761"
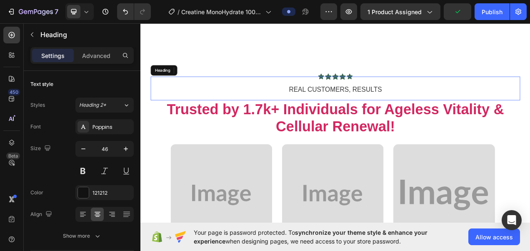
click at [372, 107] on span "REAL CUSTOMERS, RESULTS" at bounding box center [390, 108] width 119 height 9
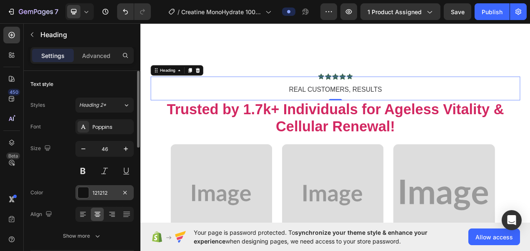
click at [97, 192] on div "121212" at bounding box center [104, 192] width 24 height 7
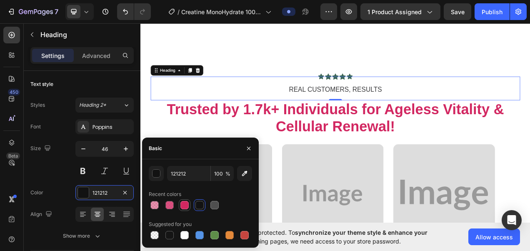
click at [181, 206] on div at bounding box center [184, 205] width 8 height 8
type input "D22761"
click at [184, 202] on div at bounding box center [184, 205] width 8 height 8
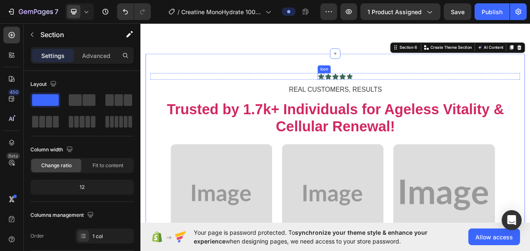
click at [370, 90] on icon at bounding box center [372, 92] width 8 height 8
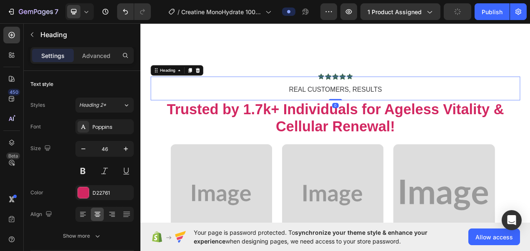
click at [350, 111] on span "REAL CUSTOMERS, RESULTS" at bounding box center [390, 108] width 119 height 9
click at [368, 89] on icon at bounding box center [372, 92] width 8 height 8
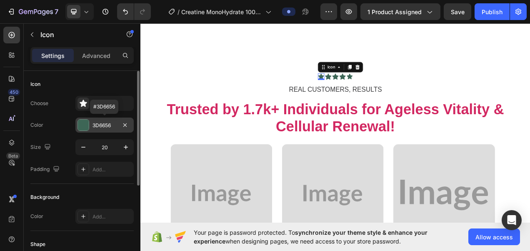
click at [92, 131] on div "3D6656" at bounding box center [104, 124] width 58 height 15
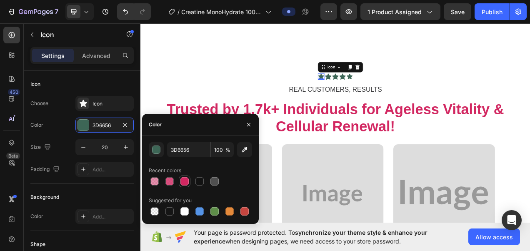
click at [183, 181] on div at bounding box center [184, 181] width 8 height 8
type input "D22761"
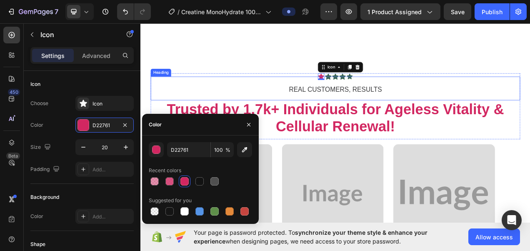
click at [375, 92] on h2 "REAL CUSTOMERS, RESULTS" at bounding box center [390, 107] width 474 height 30
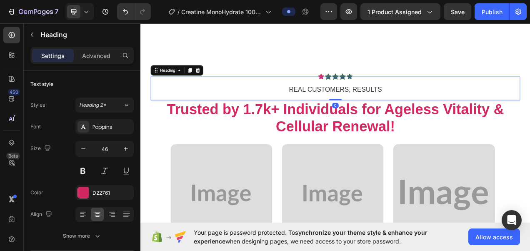
click at [378, 92] on h2 "REAL CUSTOMERS, RESULTS" at bounding box center [390, 107] width 474 height 30
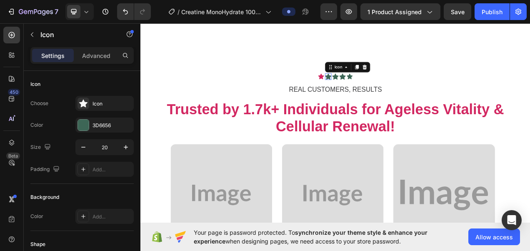
click at [377, 90] on icon at bounding box center [381, 92] width 8 height 8
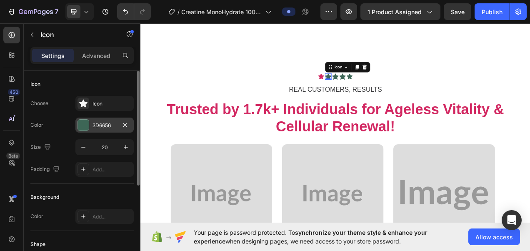
click at [96, 128] on div "3D6656" at bounding box center [104, 125] width 24 height 7
click at [102, 123] on div "3D6656" at bounding box center [104, 125] width 24 height 7
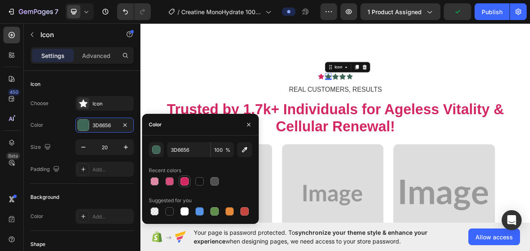
click at [184, 184] on div at bounding box center [184, 181] width 8 height 8
type input "D22761"
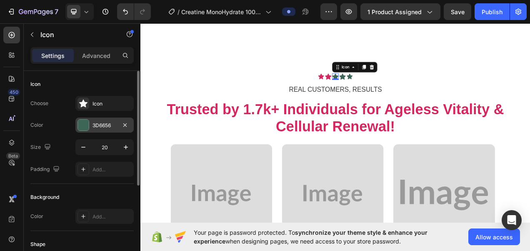
click at [104, 126] on div "3D6656" at bounding box center [104, 125] width 24 height 7
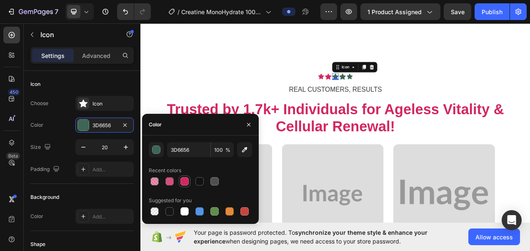
click at [181, 180] on div at bounding box center [184, 181] width 8 height 8
type input "D22761"
click at [396, 91] on icon at bounding box center [399, 92] width 8 height 8
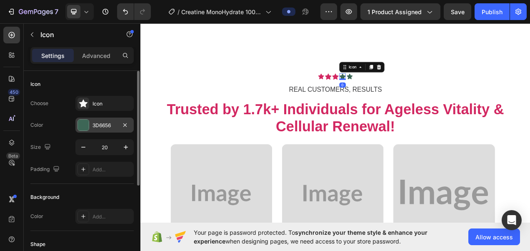
click at [110, 125] on div "3D6656" at bounding box center [104, 125] width 24 height 7
click at [100, 128] on div "3D6656" at bounding box center [104, 125] width 24 height 7
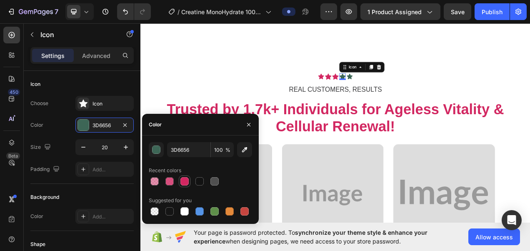
click at [182, 178] on div at bounding box center [184, 181] width 8 height 8
type input "D22761"
click at [405, 91] on icon at bounding box center [408, 91] width 7 height 7
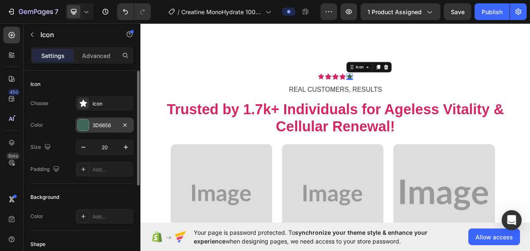
click at [98, 123] on div "3D6656" at bounding box center [104, 125] width 24 height 7
click at [100, 124] on div "3D6656" at bounding box center [104, 125] width 24 height 7
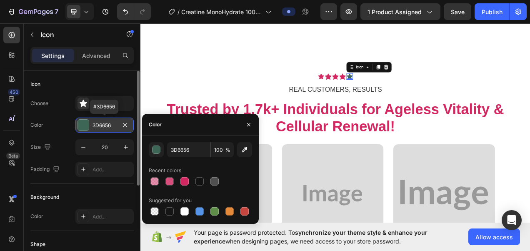
click at [100, 124] on div "3D6656" at bounding box center [104, 125] width 24 height 7
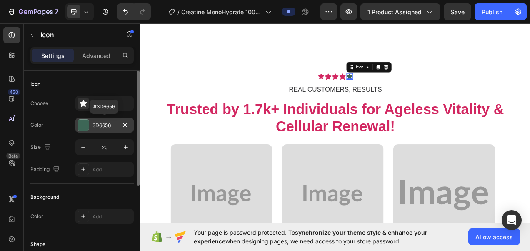
click at [100, 124] on div "3D6656" at bounding box center [104, 125] width 24 height 7
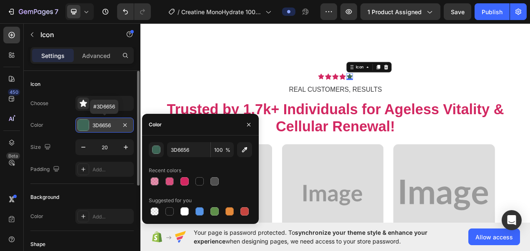
click at [100, 124] on div "3D6656" at bounding box center [104, 125] width 24 height 7
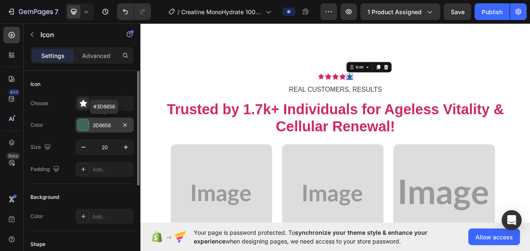
click at [100, 124] on div "3D6656" at bounding box center [104, 125] width 24 height 7
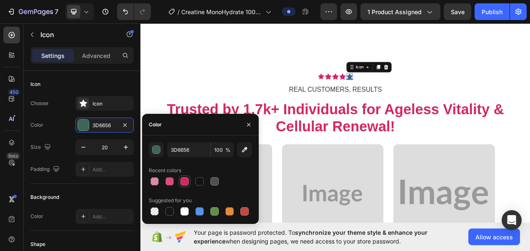
click at [188, 179] on div at bounding box center [184, 181] width 8 height 8
type input "D22761"
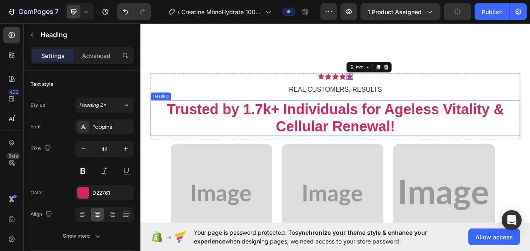
click at [509, 156] on h2 "Trusted by 1.7k+ Individuals for Ageless Vitality & Cellular Renewal!" at bounding box center [390, 145] width 474 height 46
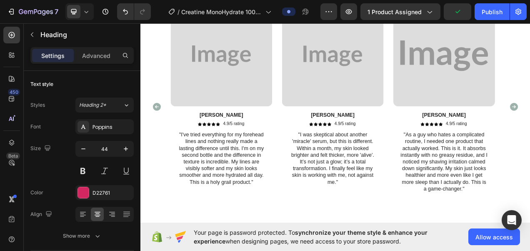
scroll to position [1675, 0]
click at [250, 175] on p ""I've tried everything for my forehead lines and nothing really made a lasting …" at bounding box center [244, 196] width 112 height 69
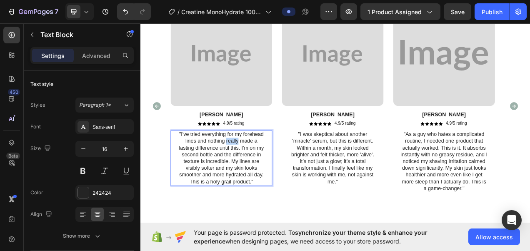
click at [250, 175] on div "Image Tyler Text Block Icon Icon Icon Icon Icon Icon List 4.9/5 rating Text Blo…" at bounding box center [244, 116] width 130 height 232
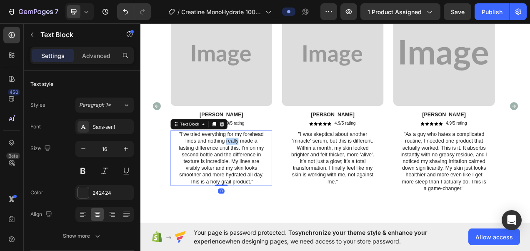
scroll to position [1644, 0]
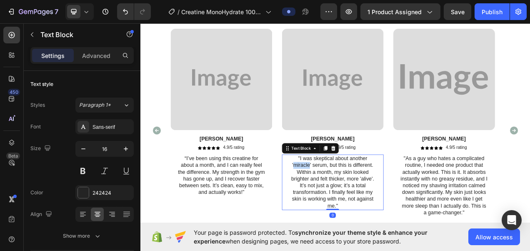
click at [354, 206] on p ""I was skeptical about another 'miracle' serum, but this is different. Within a…" at bounding box center [387, 227] width 112 height 69
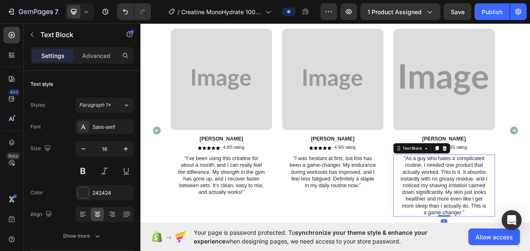
click at [475, 196] on p ""As a guy who hates a complicated routine, I needed one product that actually w…" at bounding box center [530, 232] width 112 height 78
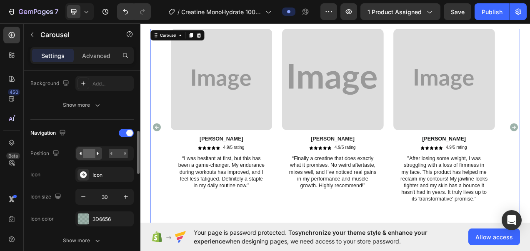
scroll to position [253, 0]
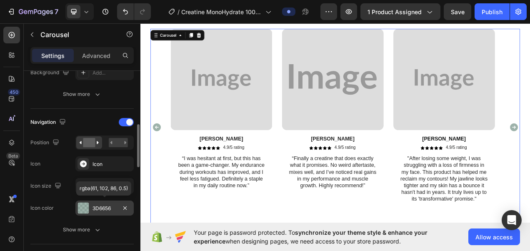
click at [97, 205] on div "3D6656" at bounding box center [104, 208] width 24 height 7
